Goal: Information Seeking & Learning: Find specific fact

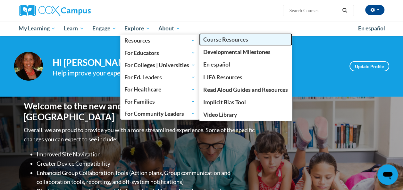
click at [231, 39] on span "Course Resources" at bounding box center [225, 39] width 45 height 7
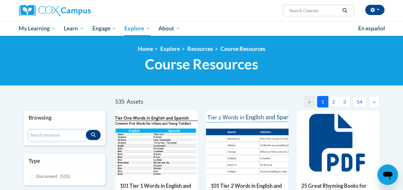
click at [70, 131] on input "Search resources" at bounding box center [57, 135] width 57 height 11
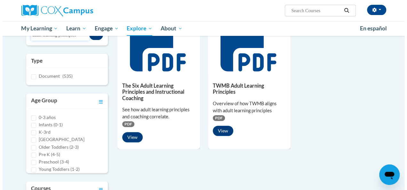
scroll to position [98, 0]
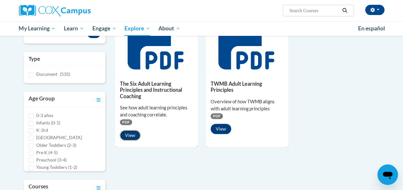
click at [130, 132] on button "View" at bounding box center [130, 135] width 20 height 10
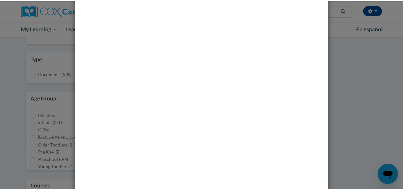
scroll to position [0, 0]
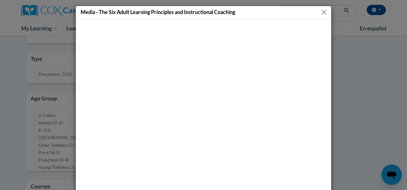
click at [323, 10] on button "Close" at bounding box center [324, 12] width 8 height 8
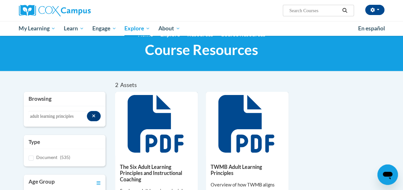
scroll to position [9, 0]
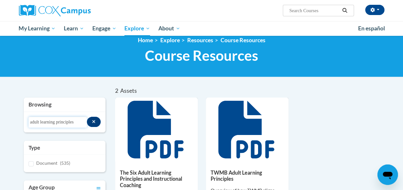
click at [79, 121] on input "adult learning principles" at bounding box center [58, 122] width 59 height 11
type input "a"
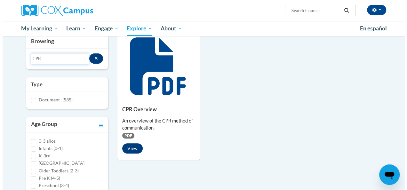
scroll to position [73, 0]
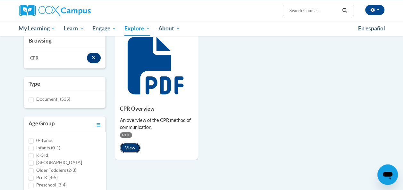
click at [132, 147] on button "View" at bounding box center [130, 148] width 20 height 10
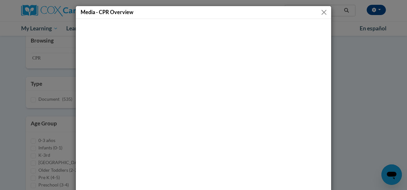
click at [322, 11] on button "Close" at bounding box center [324, 12] width 8 height 8
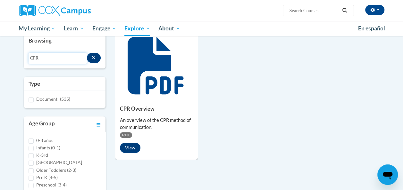
click at [41, 58] on input "CPR" at bounding box center [58, 58] width 59 height 11
type input "C"
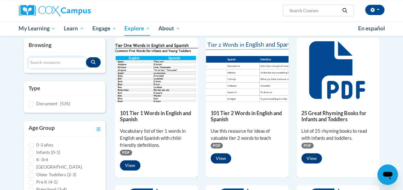
click at [63, 62] on input "Search resources" at bounding box center [57, 62] width 57 height 11
type input "LEAD"
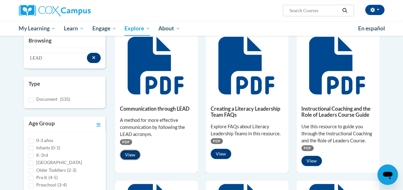
click at [127, 153] on button "View" at bounding box center [130, 155] width 20 height 10
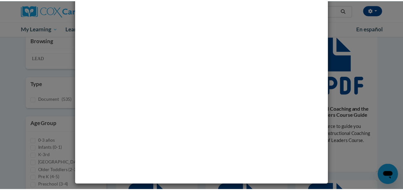
scroll to position [0, 0]
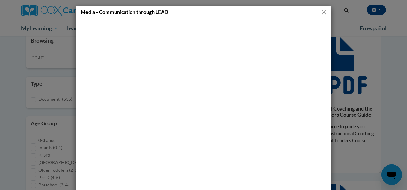
click at [320, 10] on button "Close" at bounding box center [324, 12] width 8 height 8
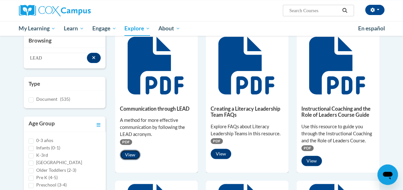
click at [130, 159] on button "View" at bounding box center [130, 155] width 20 height 10
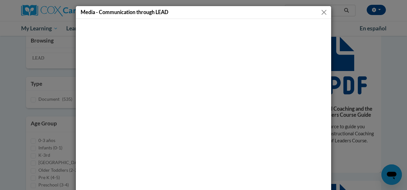
click at [322, 12] on button "Close" at bounding box center [324, 12] width 8 height 8
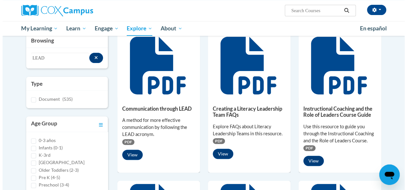
scroll to position [100, 0]
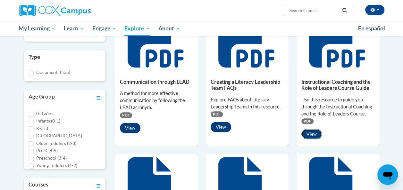
click at [314, 132] on button "View" at bounding box center [311, 134] width 20 height 10
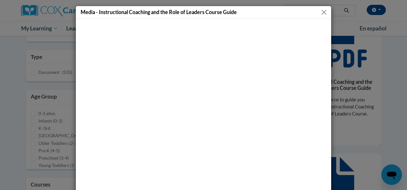
click at [323, 11] on button "Close" at bounding box center [324, 12] width 8 height 8
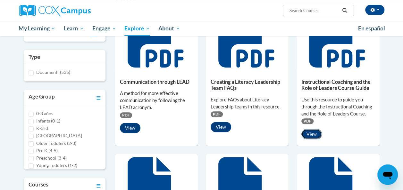
click at [313, 133] on button "View" at bounding box center [311, 134] width 20 height 10
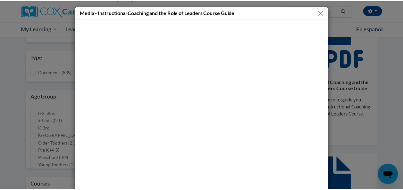
scroll to position [38, 0]
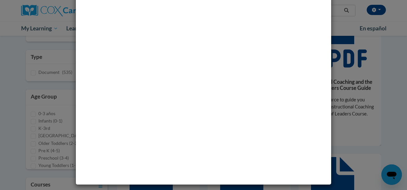
click at [343, 22] on div "Media - Instructional Coaching and the Role of Leaders Course Guide" at bounding box center [203, 95] width 407 height 190
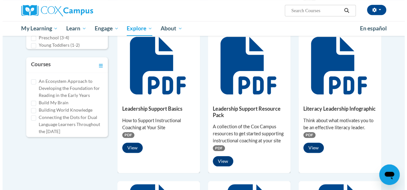
scroll to position [220, 0]
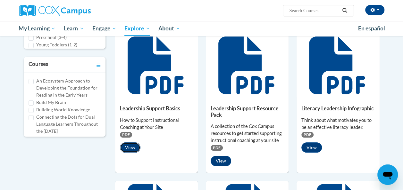
click at [126, 148] on button "View" at bounding box center [130, 148] width 20 height 10
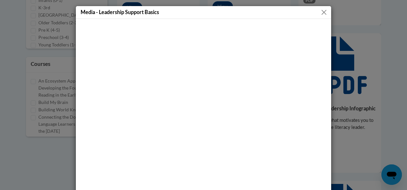
click at [322, 11] on button "Close" at bounding box center [324, 12] width 8 height 8
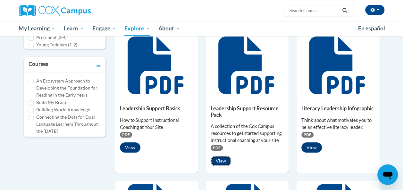
click at [219, 161] on button "View" at bounding box center [220, 161] width 20 height 10
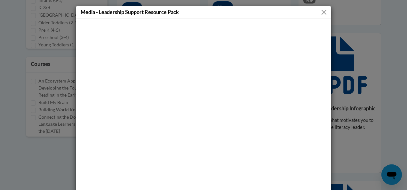
scroll to position [38, 0]
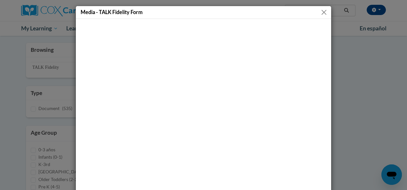
click at [322, 12] on button "Close" at bounding box center [324, 12] width 8 height 8
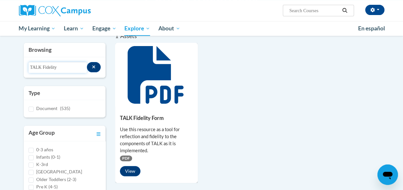
click at [56, 68] on input "TALK Fidelity" at bounding box center [58, 67] width 59 height 11
type input "T"
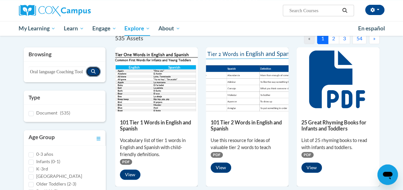
click at [93, 70] on icon "Search resources" at bounding box center [93, 71] width 4 height 4
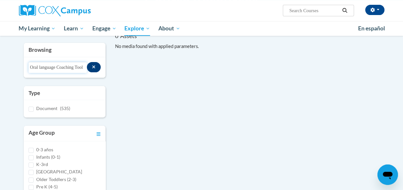
click at [85, 67] on input "Oral language Coaching Tool" at bounding box center [58, 67] width 59 height 11
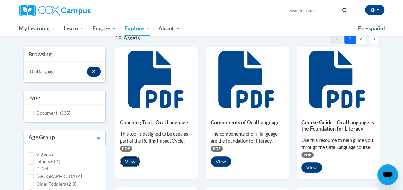
click at [133, 161] on button "View" at bounding box center [130, 162] width 20 height 10
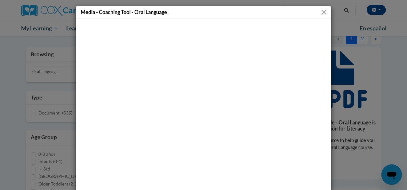
click at [321, 10] on button "Close" at bounding box center [324, 12] width 8 height 8
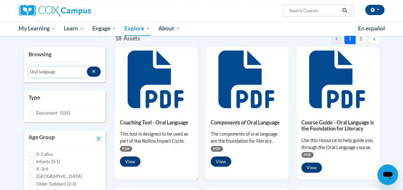
click at [62, 72] on input "Oral language" at bounding box center [58, 72] width 59 height 11
type input "O"
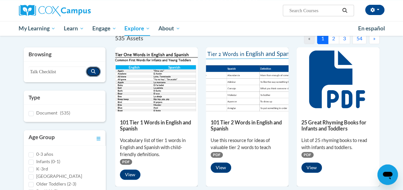
click at [92, 70] on icon "Search resources" at bounding box center [93, 71] width 4 height 4
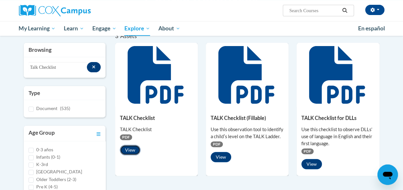
click at [129, 149] on button "View" at bounding box center [130, 150] width 20 height 10
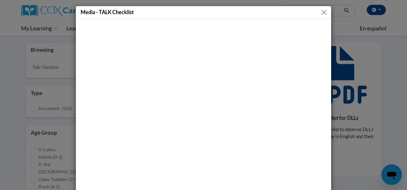
click at [361, 78] on div "Media - TALK Checklist" at bounding box center [203, 95] width 407 height 190
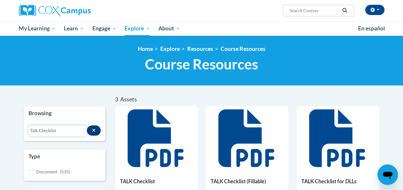
click at [58, 131] on input "Talk Checklist" at bounding box center [58, 131] width 59 height 11
type input "Talk Poster"
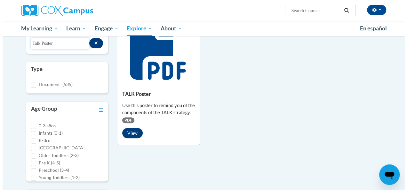
scroll to position [89, 0]
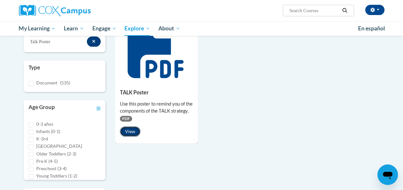
click at [129, 132] on button "View" at bounding box center [130, 132] width 20 height 10
